Goal: Information Seeking & Learning: Learn about a topic

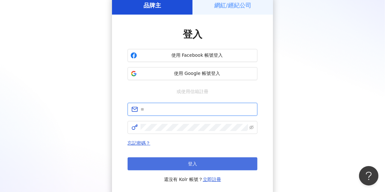
type input "**********"
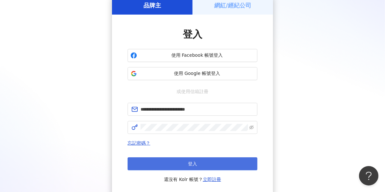
click at [201, 162] on button "登入" at bounding box center [192, 163] width 130 height 13
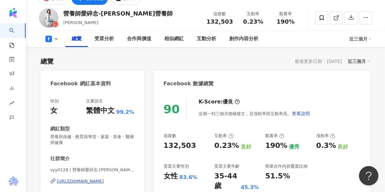
scroll to position [32, 0]
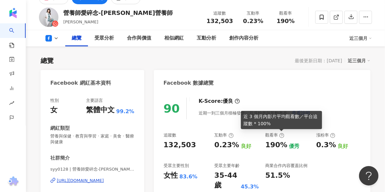
click at [280, 135] on icon at bounding box center [281, 135] width 5 height 5
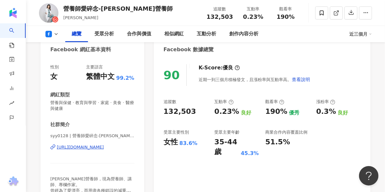
scroll to position [65, 0]
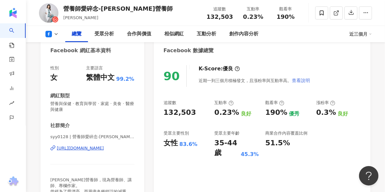
click at [292, 78] on span "查看說明" at bounding box center [301, 80] width 18 height 5
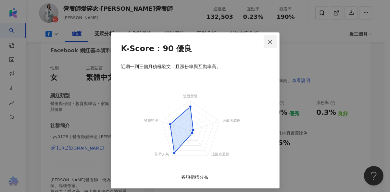
click at [268, 43] on icon "close" at bounding box center [270, 42] width 4 height 4
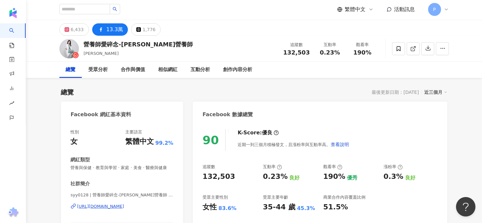
scroll to position [0, 0]
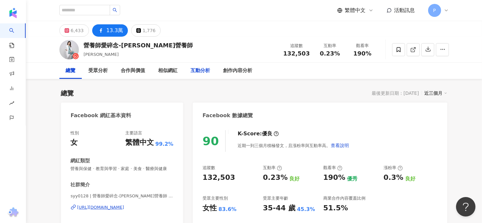
click at [197, 72] on div "互動分析" at bounding box center [200, 71] width 19 height 8
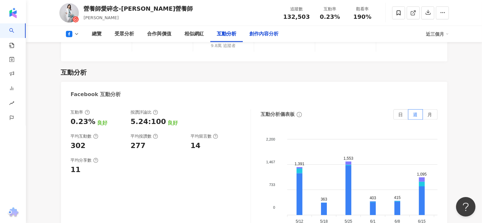
click at [251, 35] on div "創作內容分析" at bounding box center [263, 34] width 29 height 8
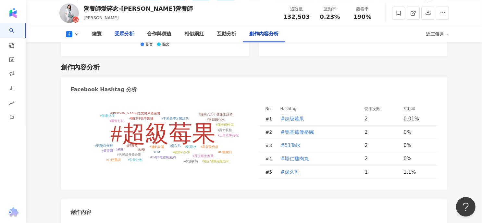
click at [126, 36] on div "受眾分析" at bounding box center [124, 34] width 19 height 8
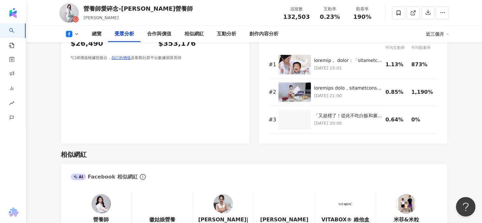
scroll to position [844, 0]
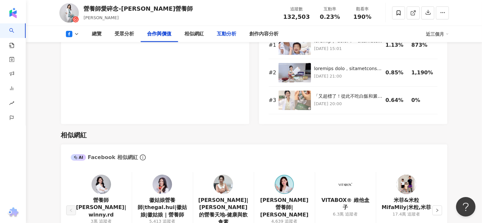
click at [231, 32] on div "互動分析" at bounding box center [226, 34] width 19 height 8
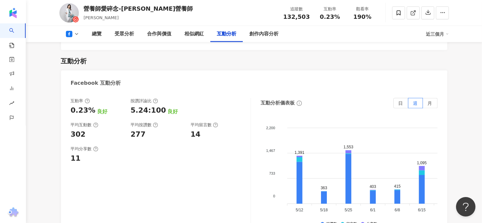
scroll to position [1079, 0]
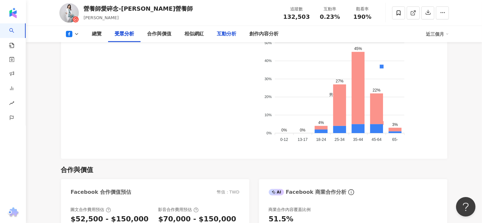
click at [227, 37] on div "互動分析" at bounding box center [226, 34] width 19 height 8
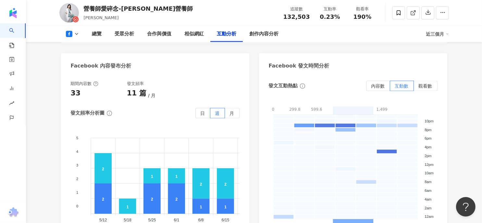
scroll to position [1431, 0]
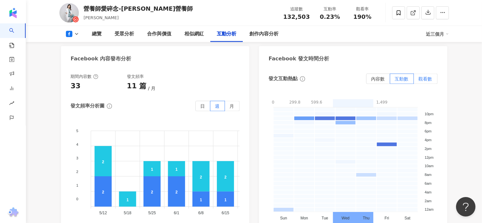
click at [384, 76] on span "觀看數" at bounding box center [425, 78] width 14 height 5
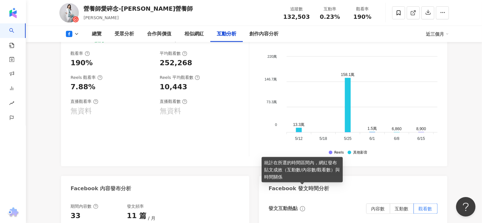
scroll to position [1269, 0]
